Goal: Task Accomplishment & Management: Use online tool/utility

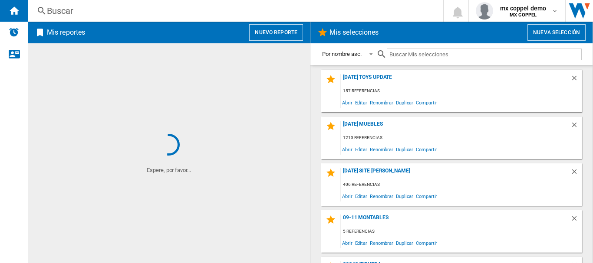
click at [285, 35] on button "Nuevo reporte" at bounding box center [276, 32] width 54 height 16
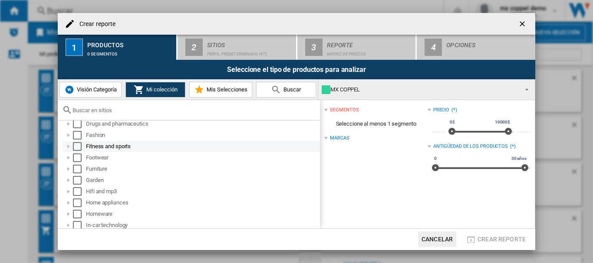
scroll to position [181, 0]
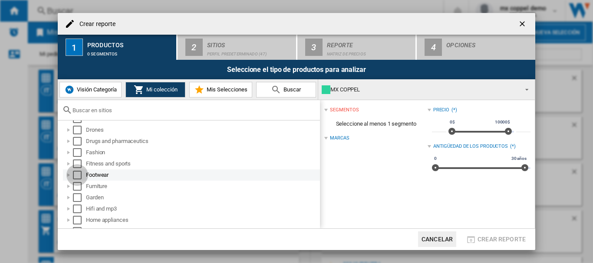
click at [79, 174] on div "Select" at bounding box center [77, 175] width 9 height 9
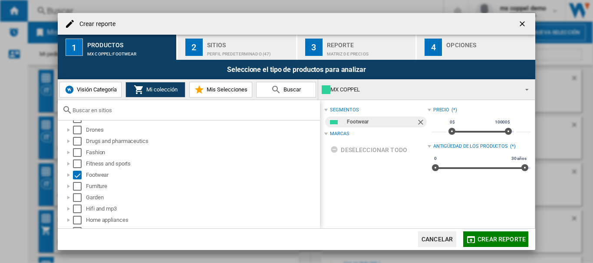
click at [216, 45] on div "Sitios" at bounding box center [249, 42] width 85 height 9
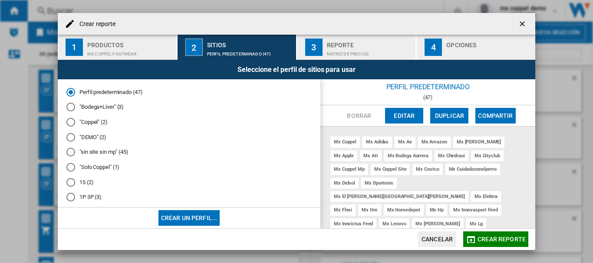
click at [68, 167] on div at bounding box center [70, 167] width 9 height 9
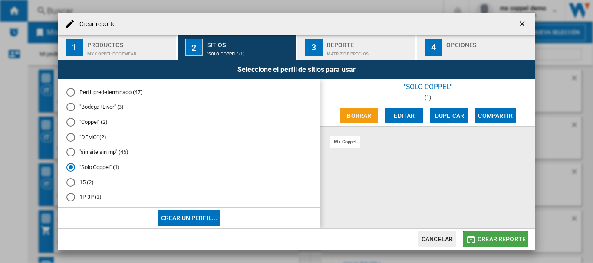
click at [492, 238] on span "Crear reporte" at bounding box center [501, 239] width 48 height 7
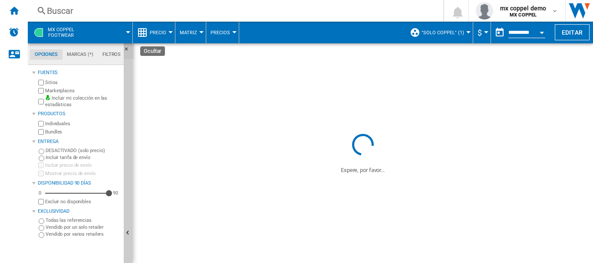
click at [125, 49] on ng-md-icon "Ocultar" at bounding box center [129, 51] width 10 height 10
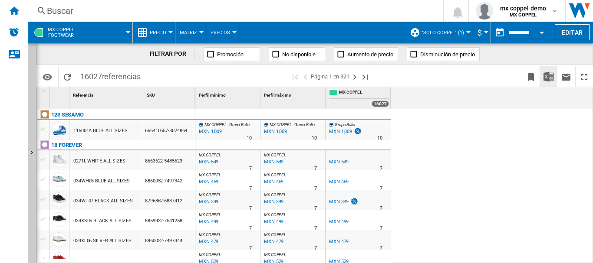
click at [548, 75] on img "Descargar en Excel" at bounding box center [548, 77] width 10 height 10
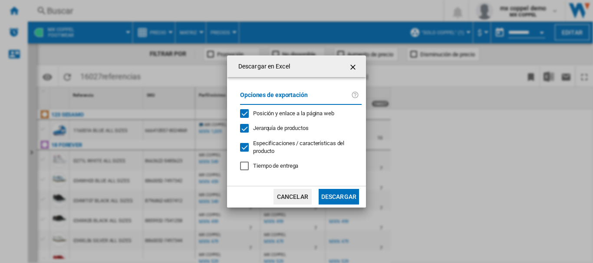
click at [334, 194] on button "Descargar" at bounding box center [338, 197] width 40 height 16
